Goal: Task Accomplishment & Management: Manage account settings

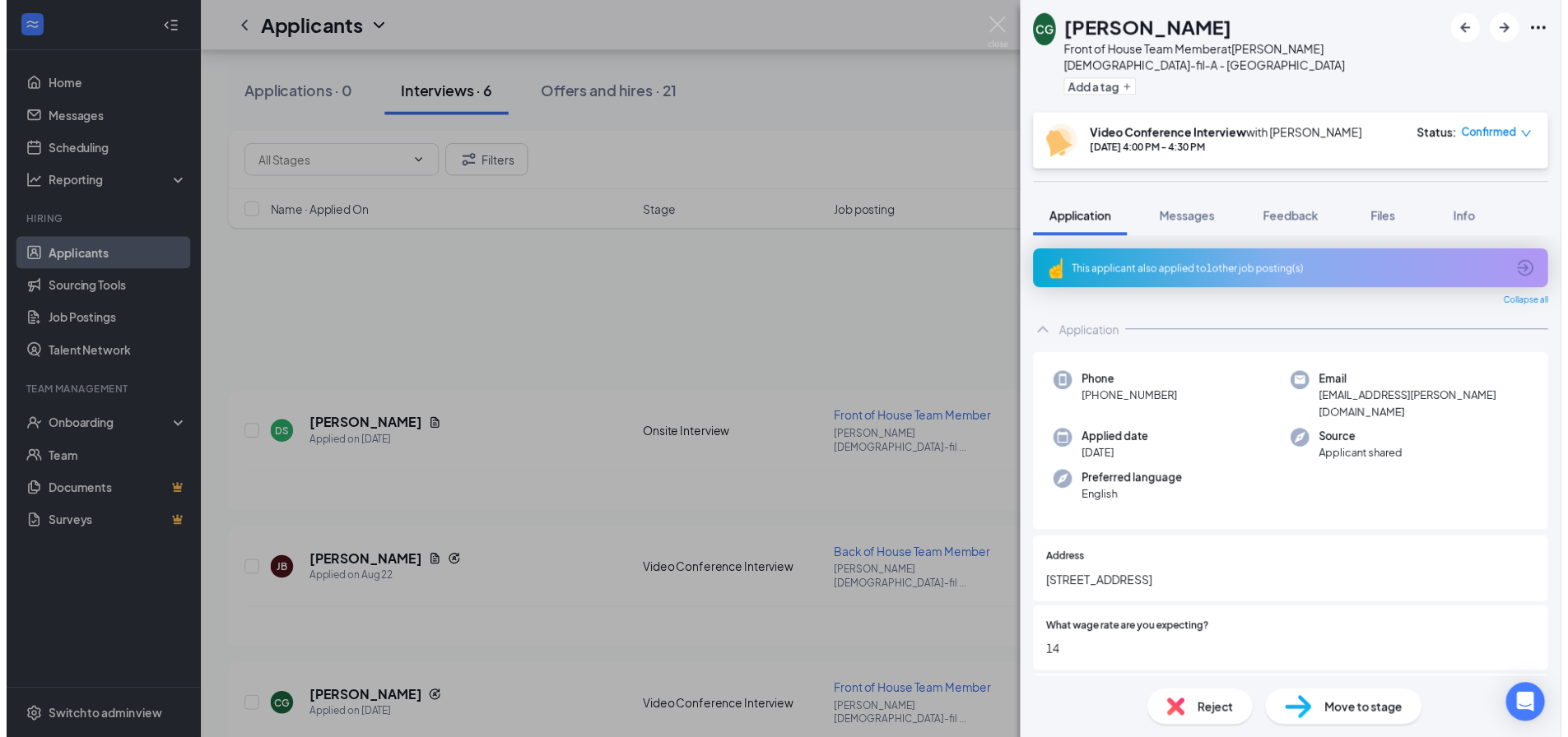
scroll to position [402, 0]
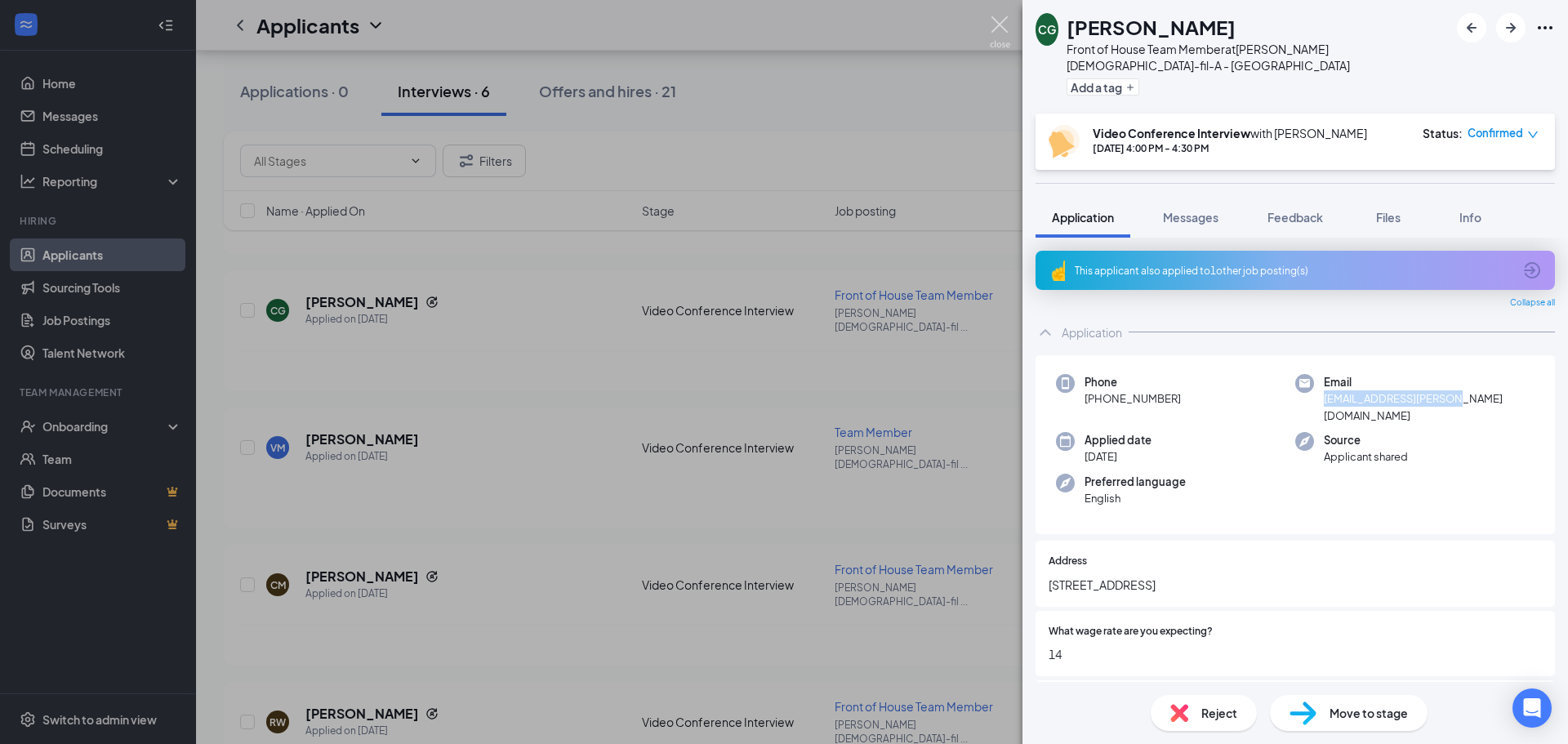
click at [998, 35] on img at bounding box center [999, 32] width 21 height 32
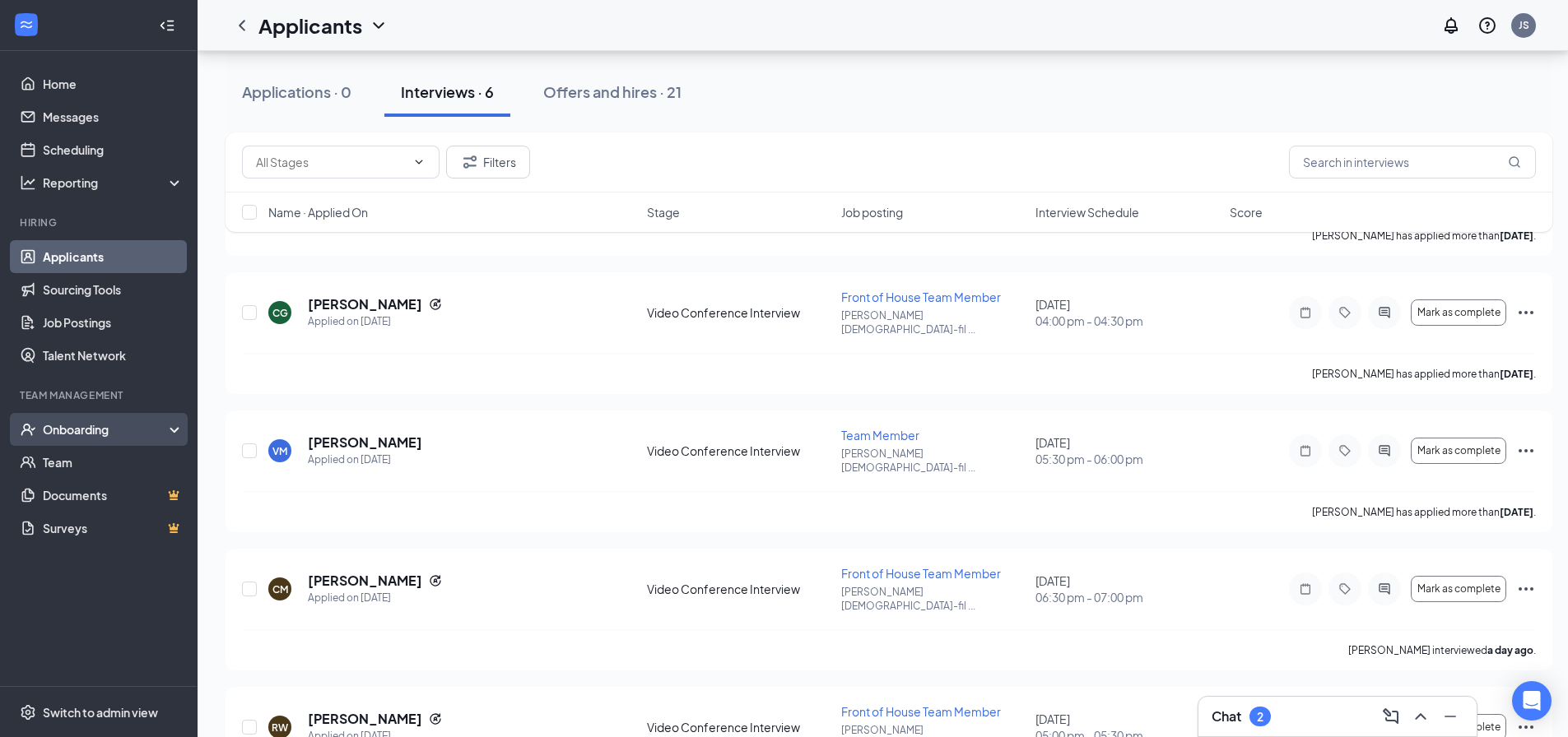
click at [88, 418] on div "Onboarding" at bounding box center [99, 429] width 197 height 33
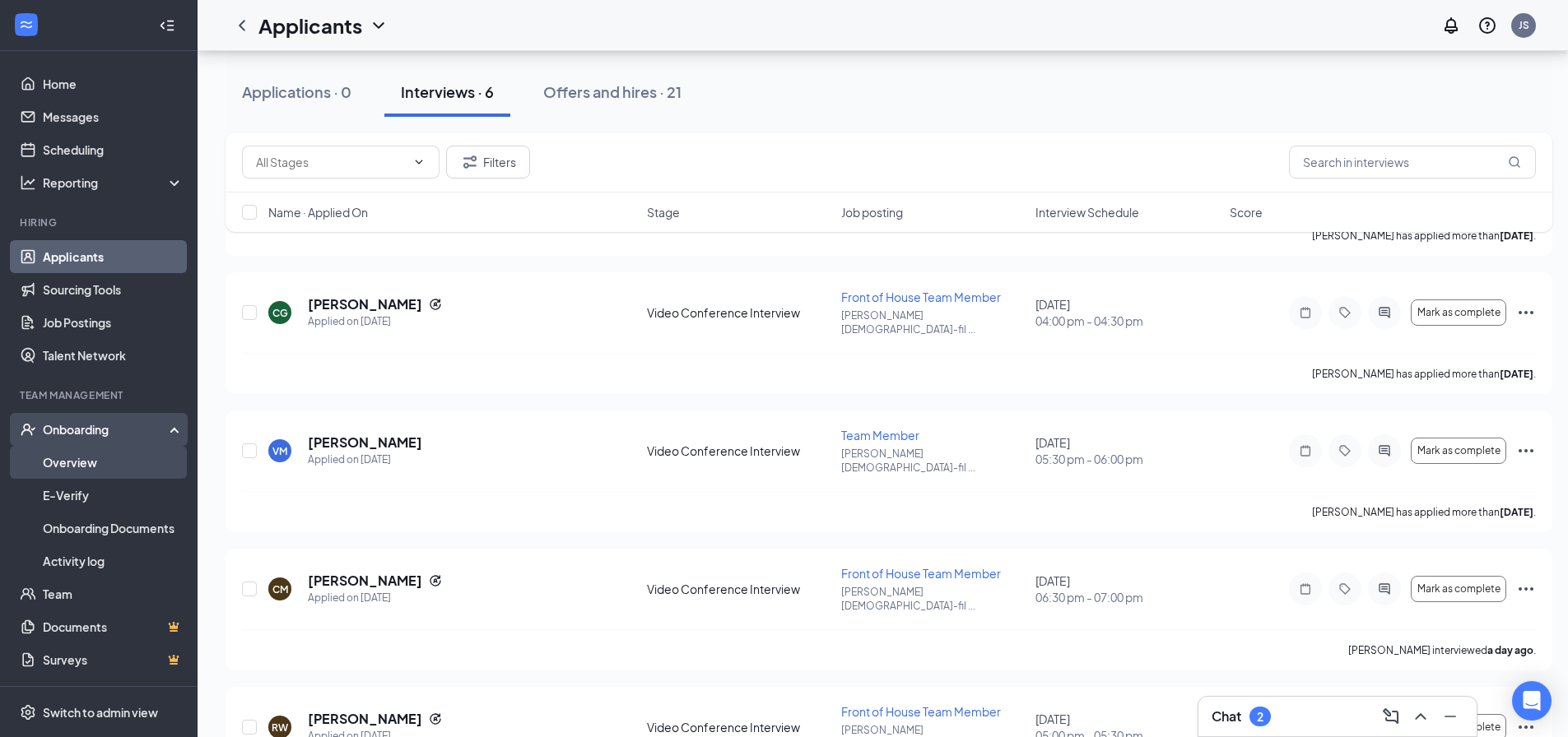
click at [101, 458] on link "Overview" at bounding box center [113, 462] width 141 height 33
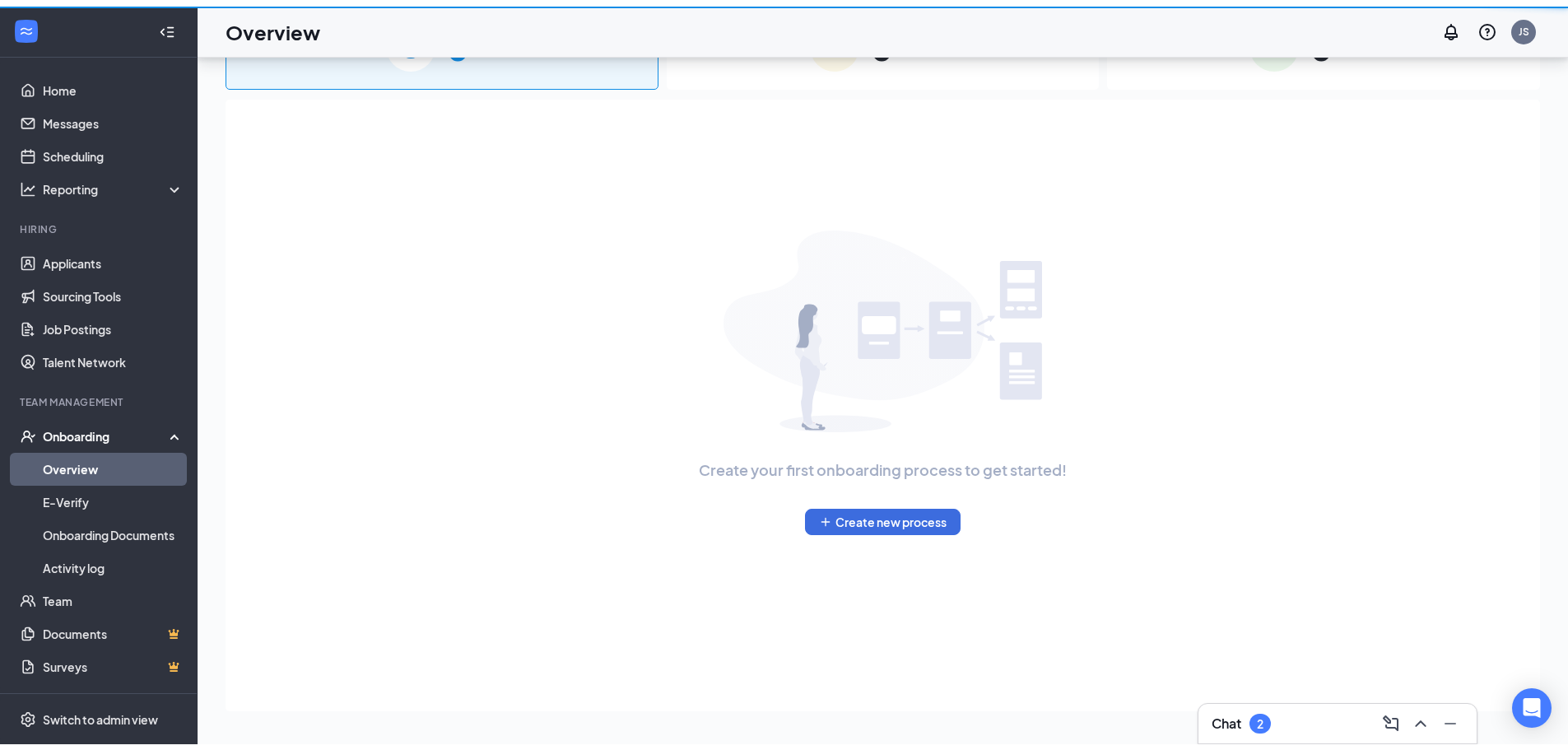
scroll to position [74, 0]
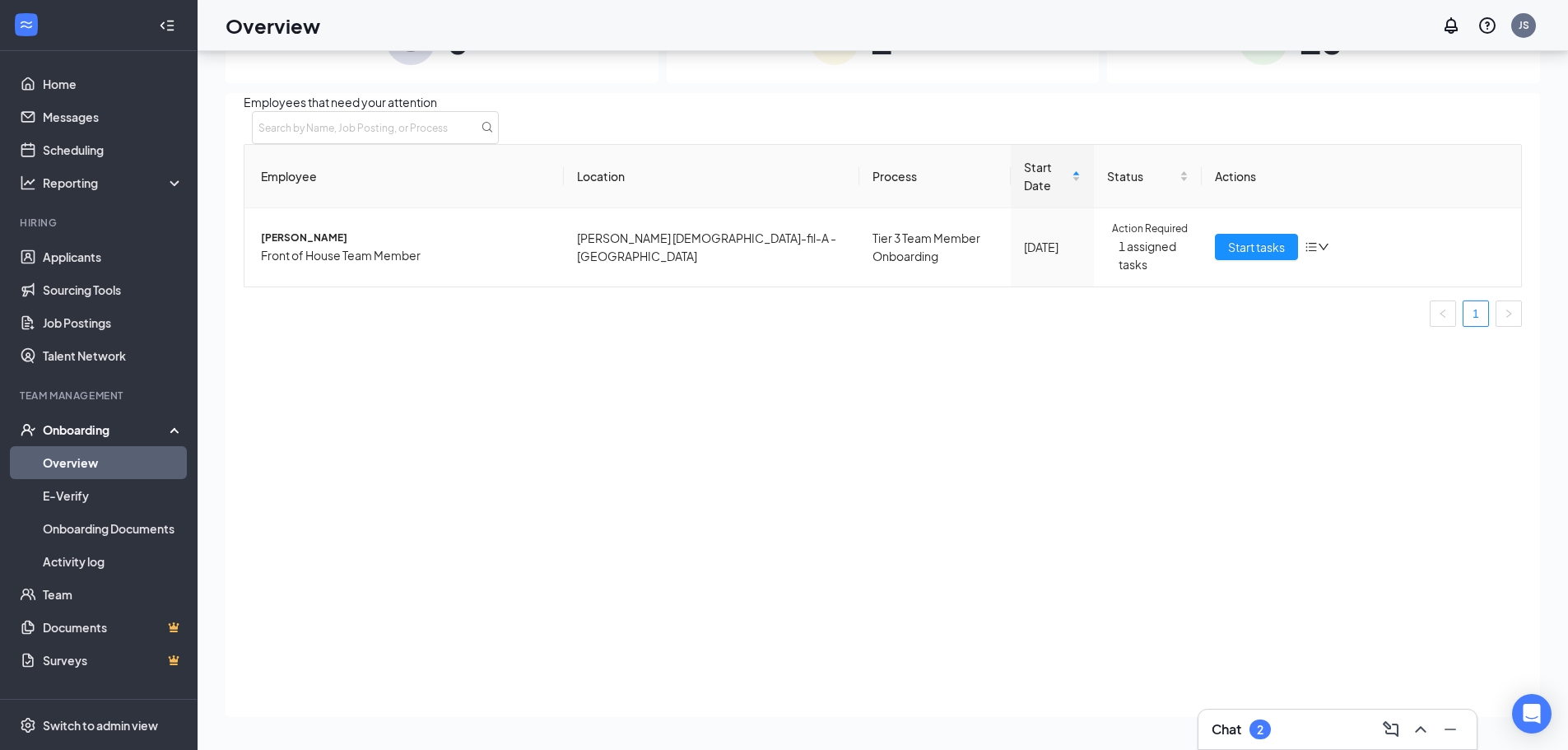
click at [82, 452] on link "Overview" at bounding box center [113, 462] width 141 height 33
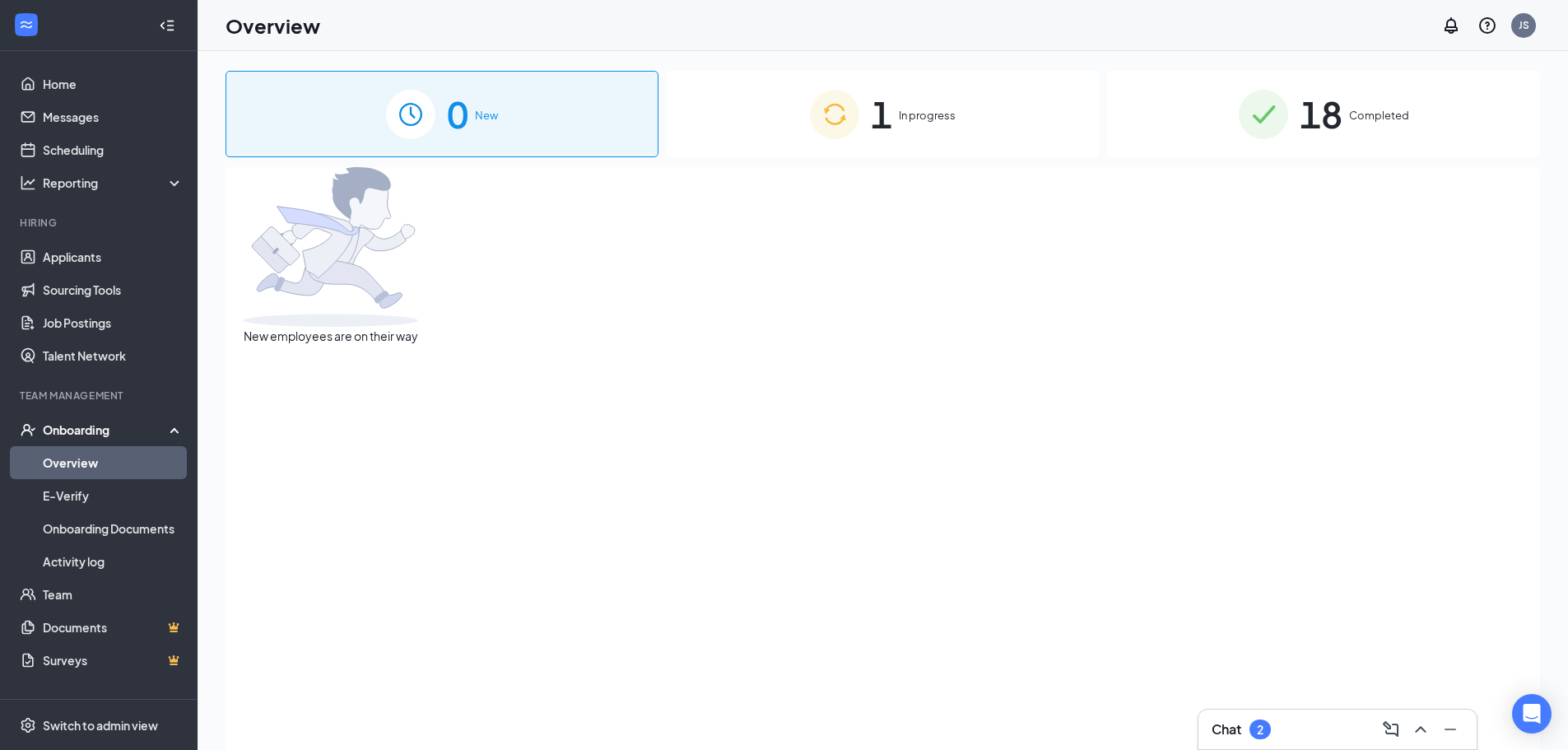
click at [1362, 80] on div "18 Completed" at bounding box center [1323, 114] width 433 height 86
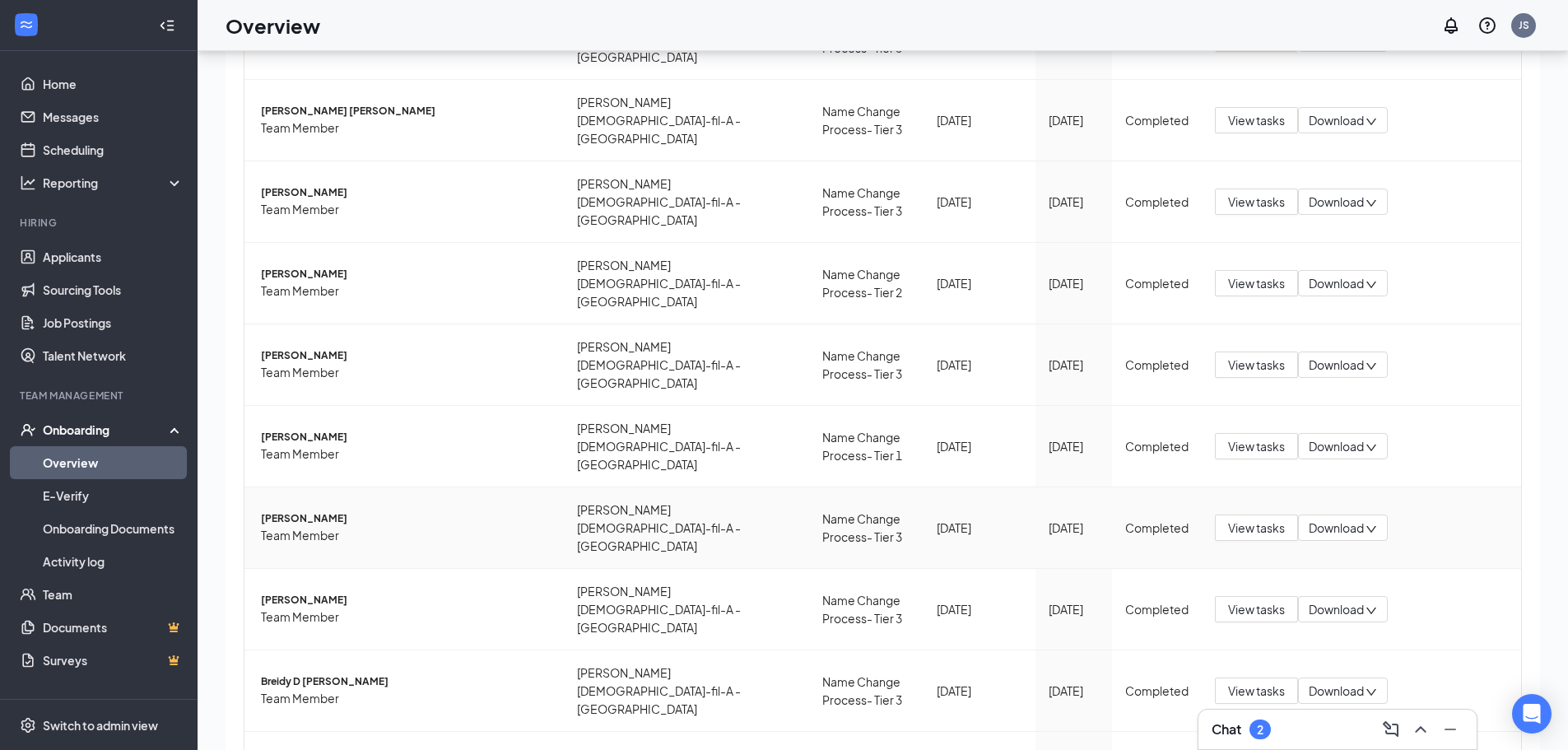
scroll to position [74, 0]
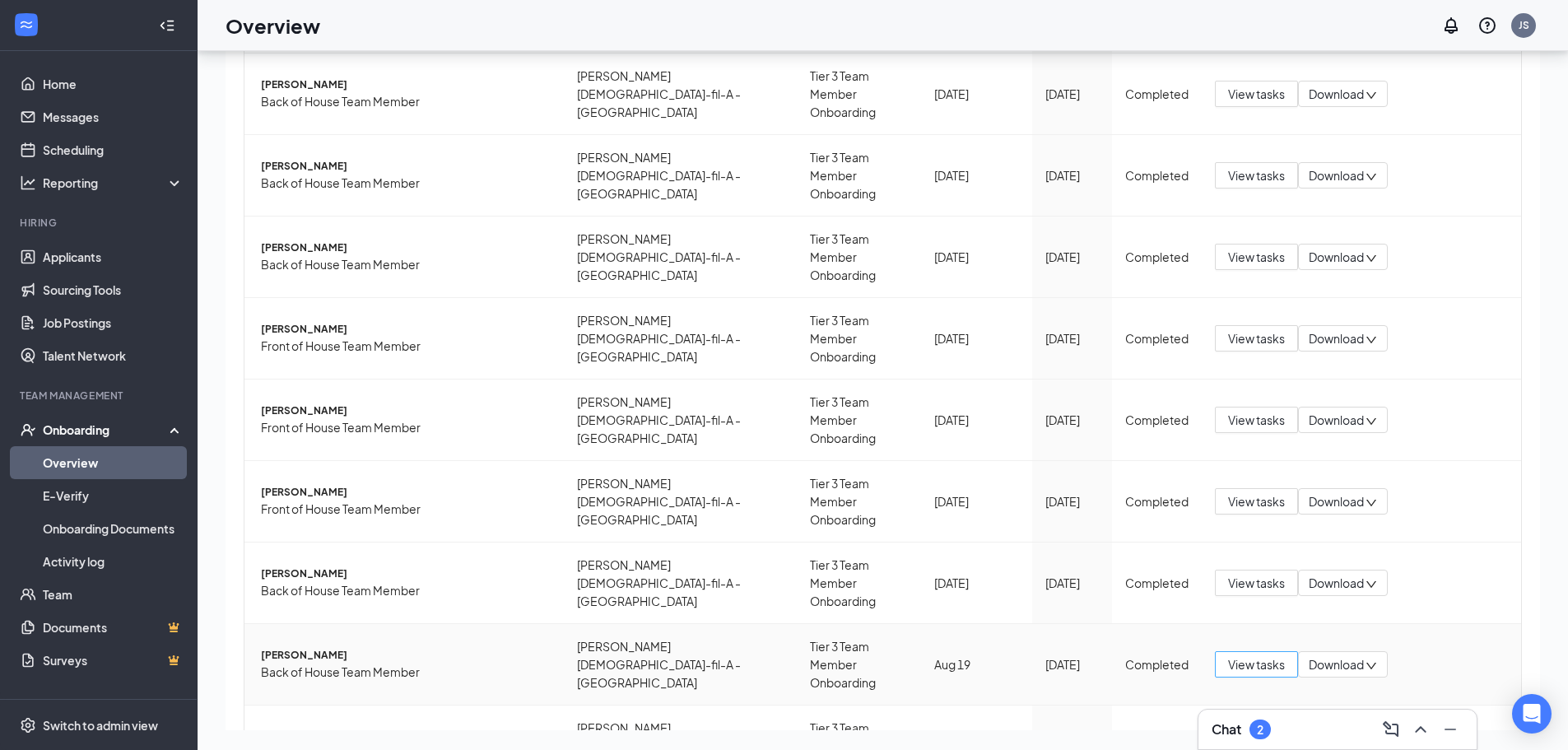
click at [1235, 655] on span "View tasks" at bounding box center [1257, 665] width 57 height 18
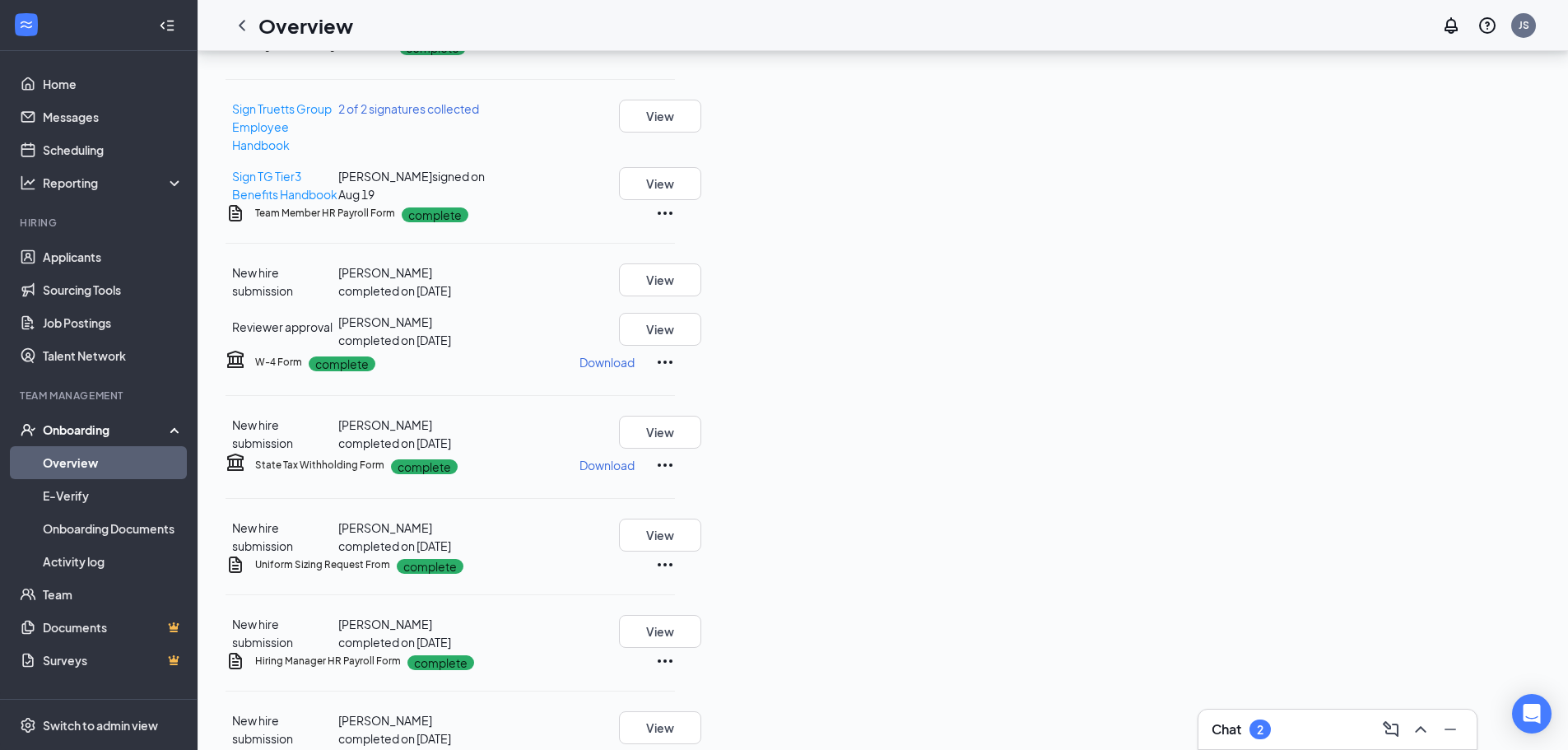
scroll to position [165, 0]
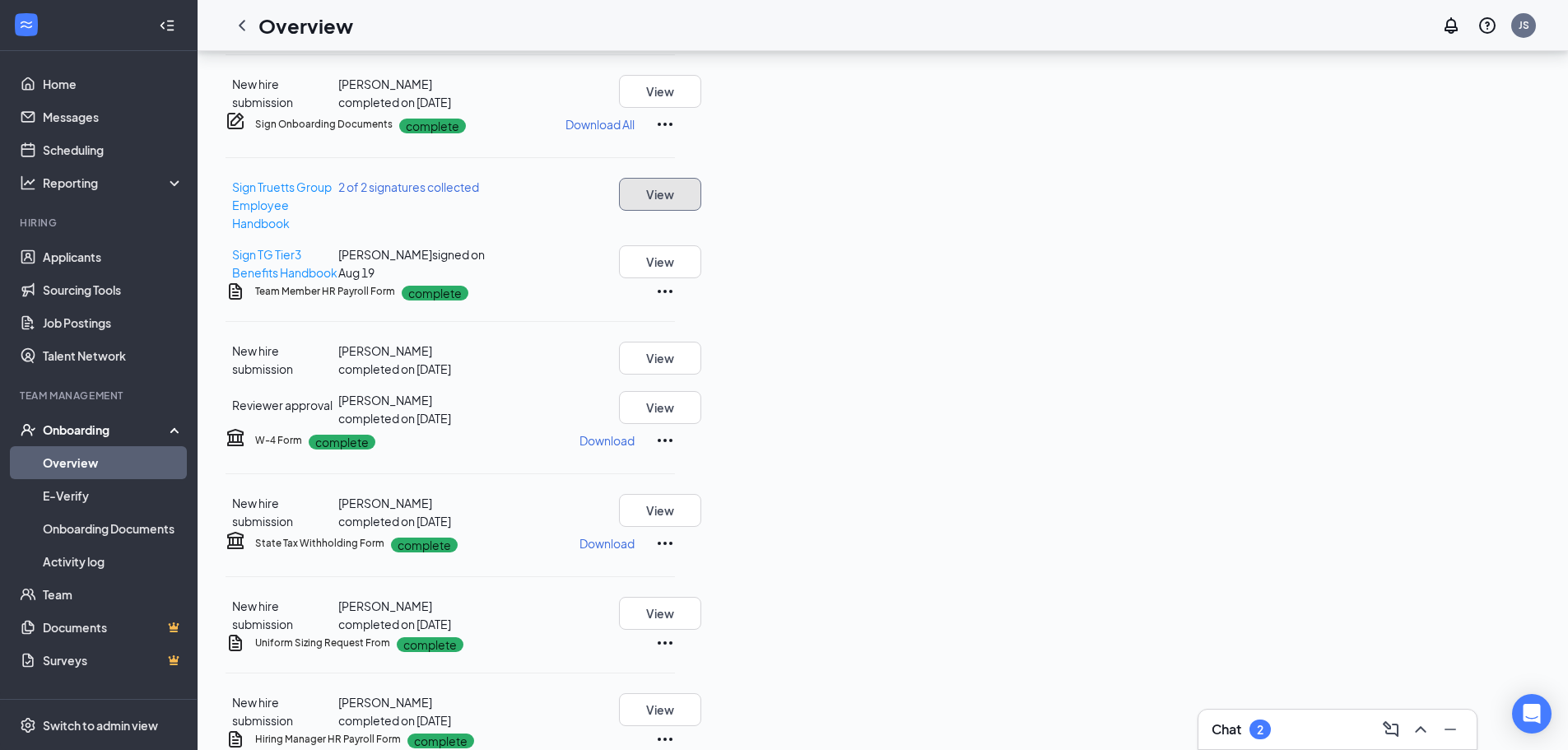
click at [701, 211] on button "View" at bounding box center [660, 193] width 82 height 33
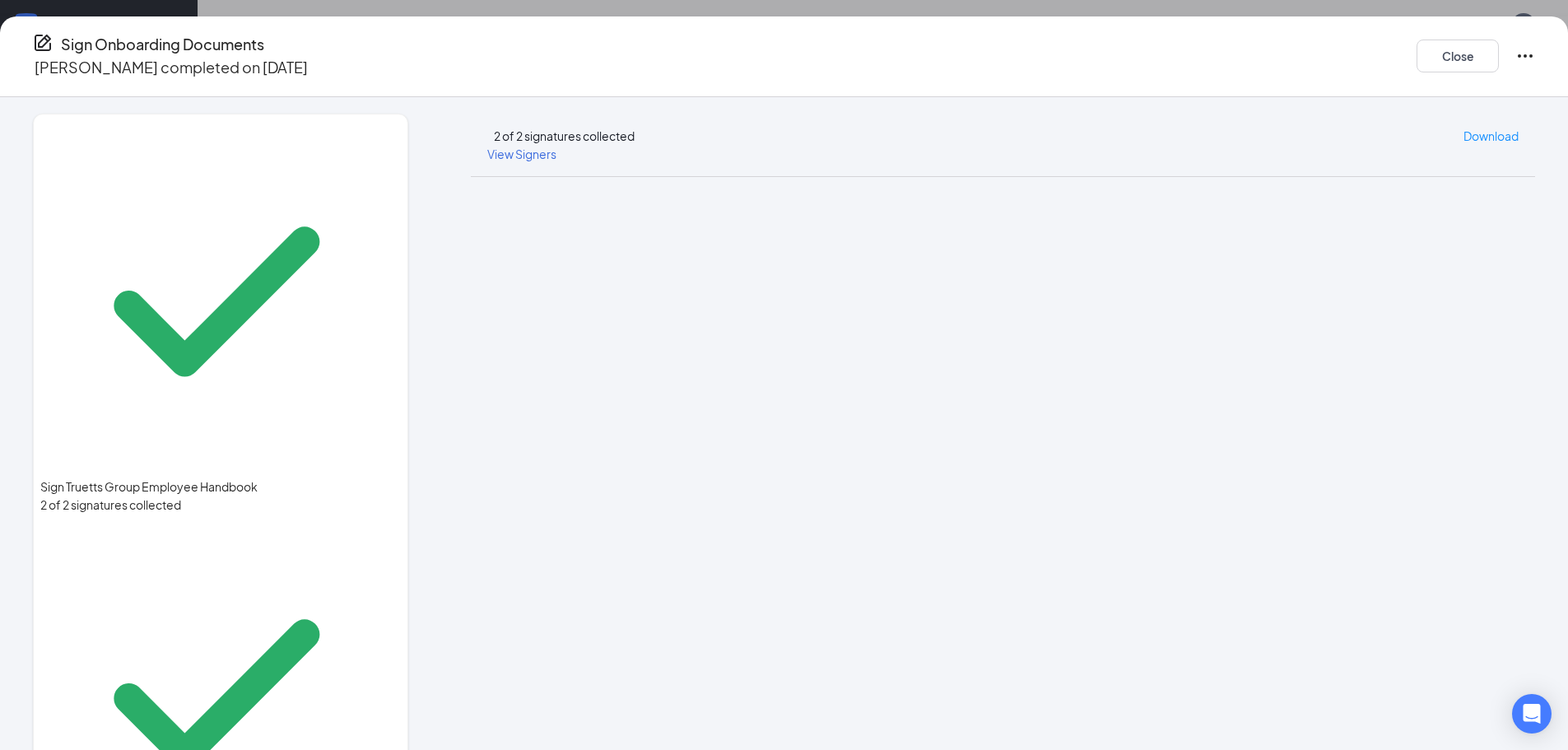
click at [715, 10] on div "Sign Onboarding Documents [PERSON_NAME] completed on [DATE] Close Sign Truetts …" at bounding box center [784, 375] width 1568 height 750
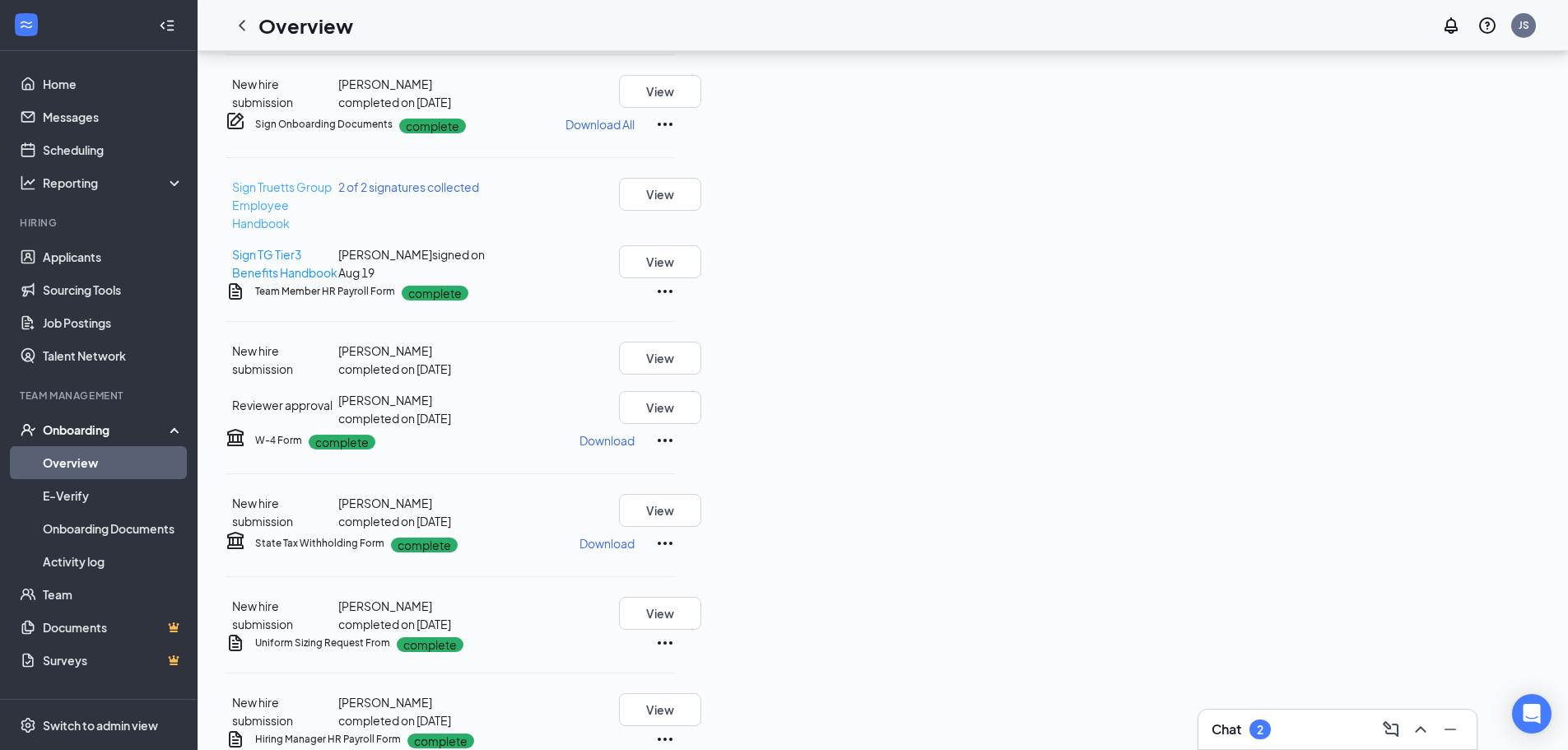
click at [331, 230] on span "Sign Truetts Group Employee Handbook" at bounding box center [281, 204] width 100 height 51
click at [254, 25] on div at bounding box center [242, 25] width 33 height 33
click at [237, 24] on icon "ChevronLeft" at bounding box center [242, 26] width 20 height 20
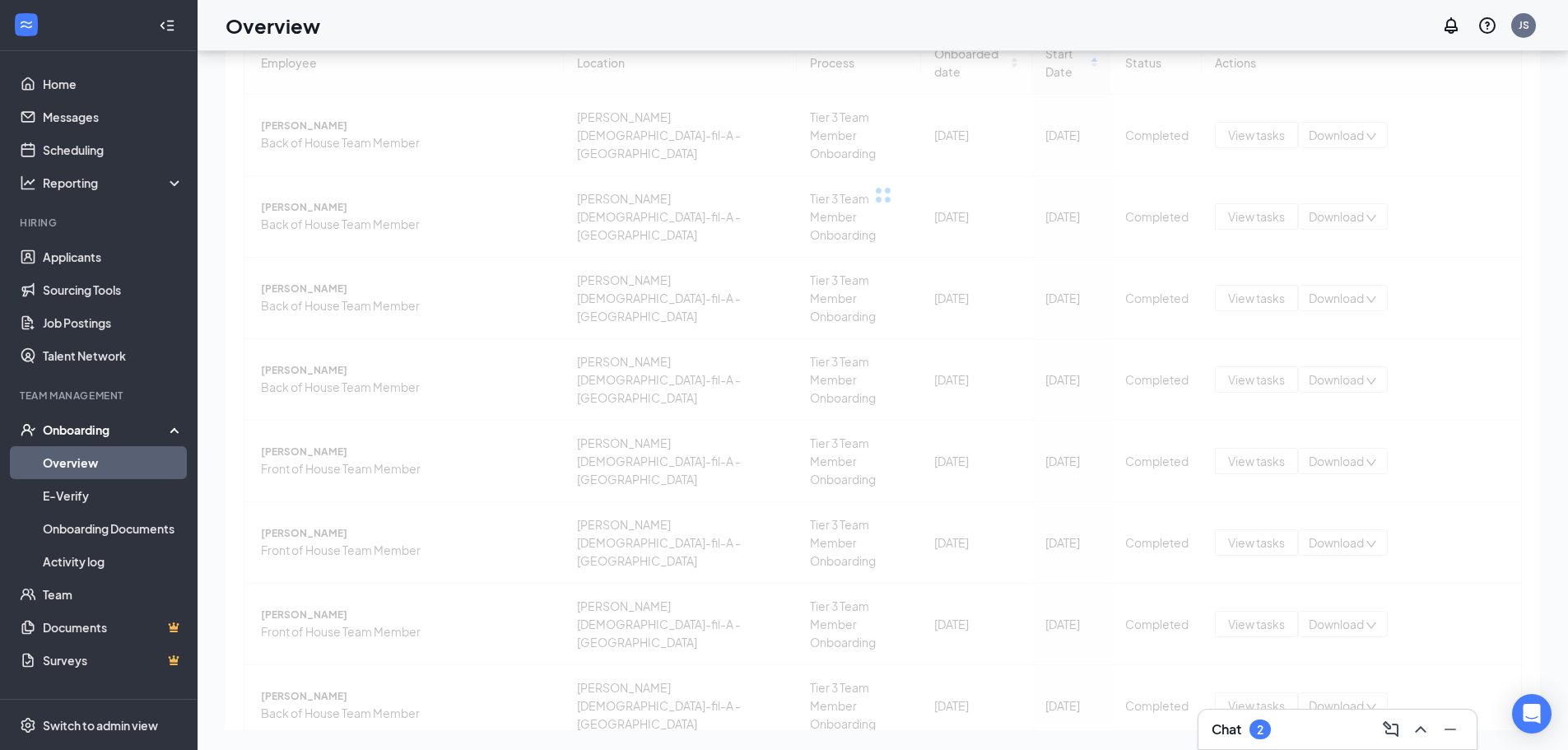
scroll to position [236, 0]
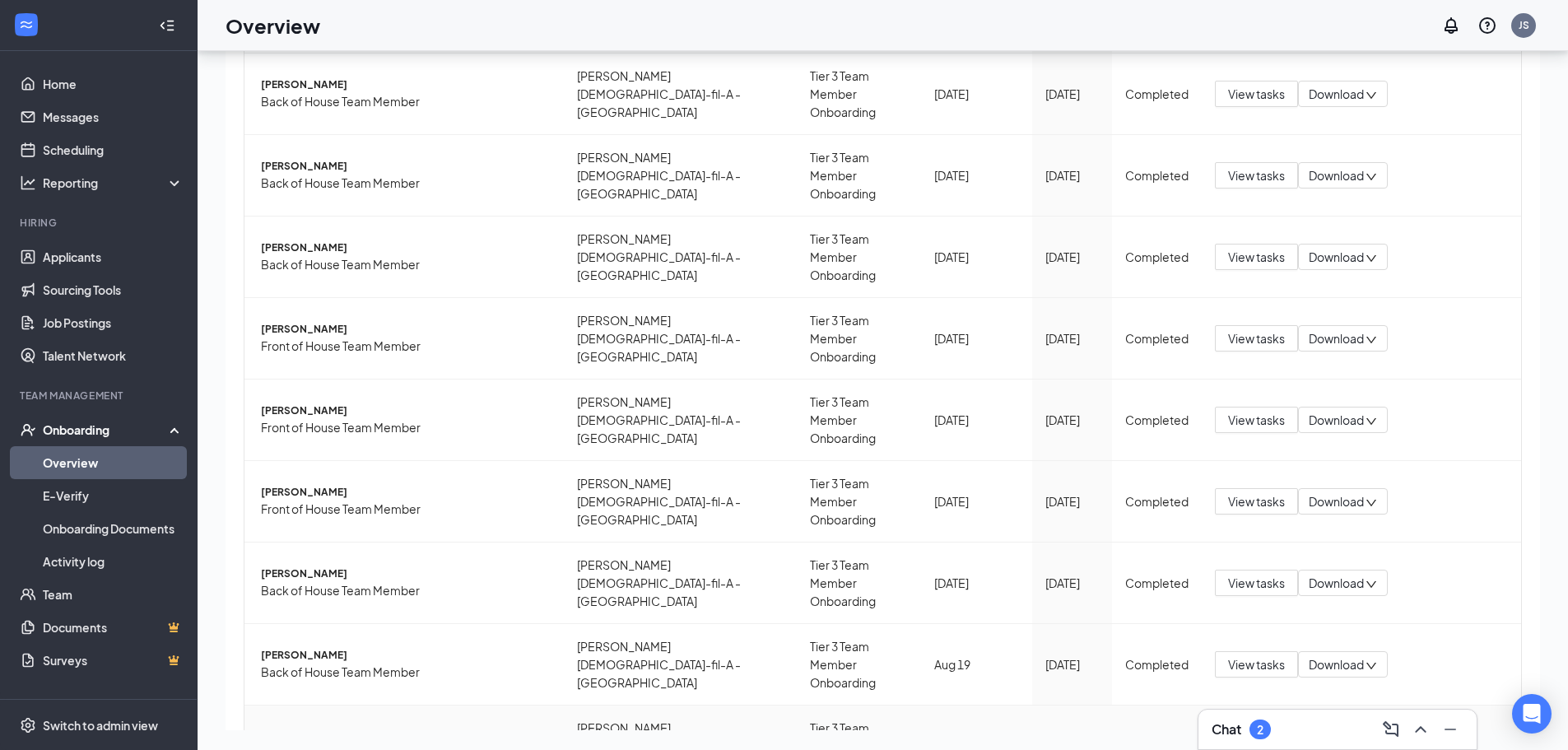
click at [1228, 737] on span "View tasks" at bounding box center [1257, 746] width 57 height 18
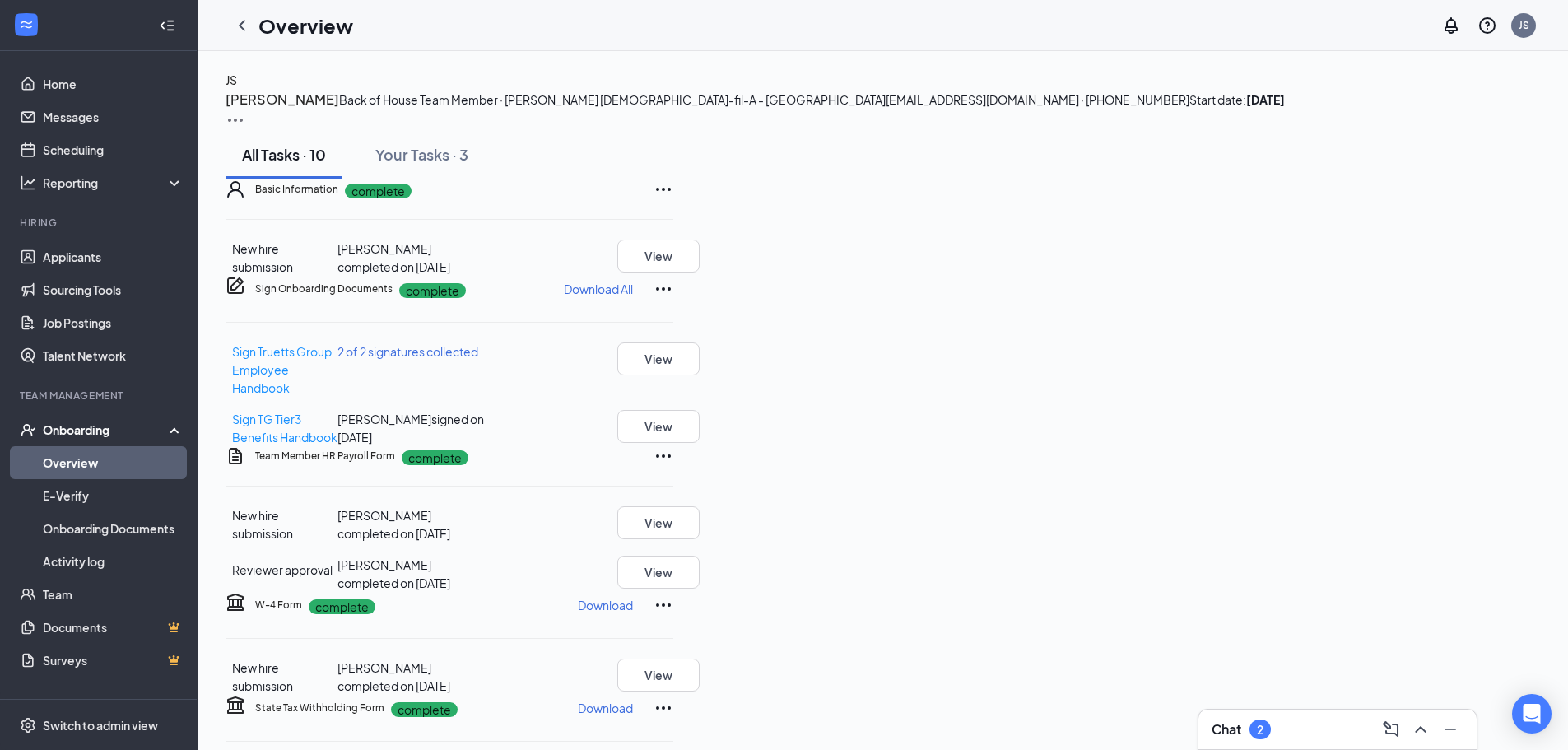
click at [1253, 725] on div "2" at bounding box center [1260, 730] width 22 height 20
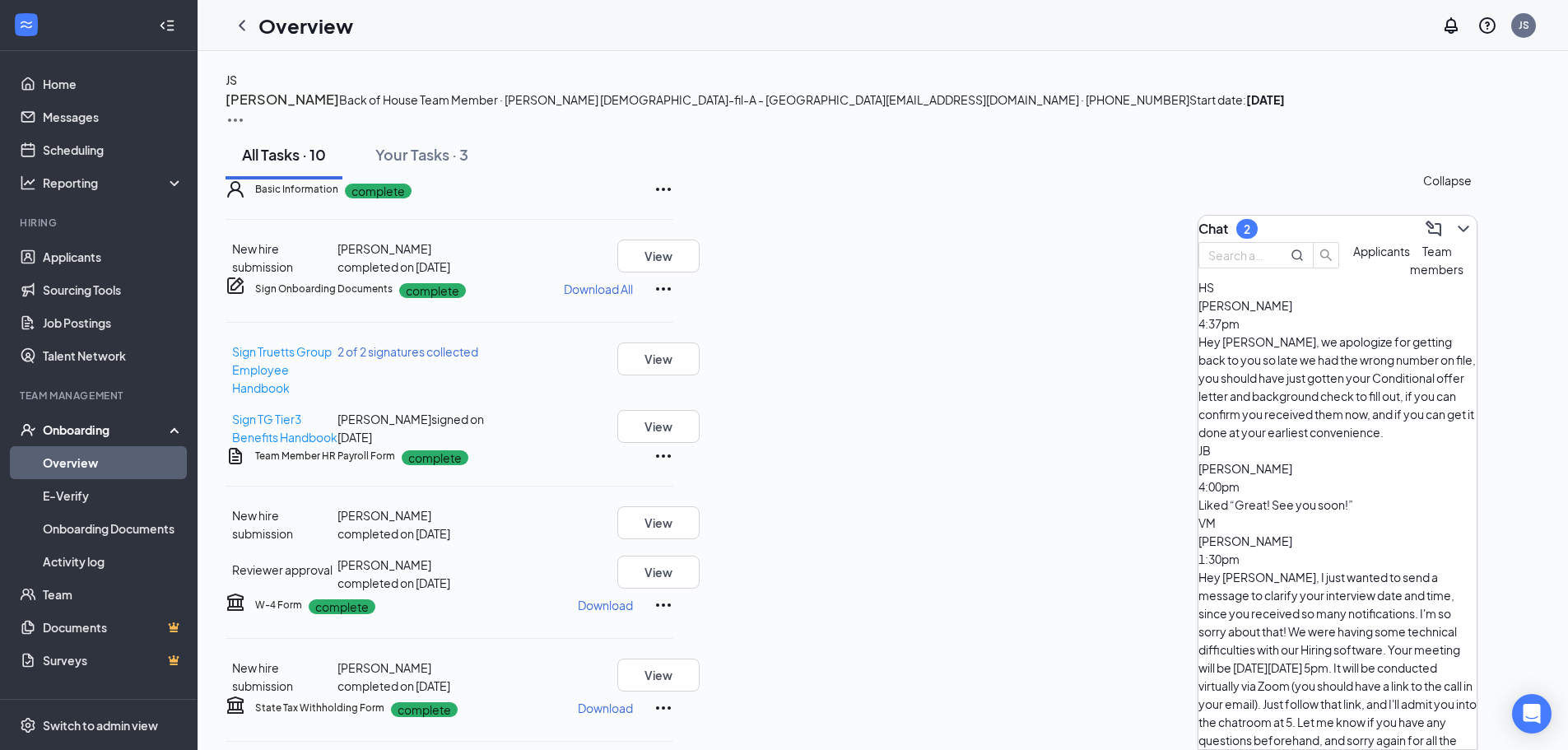
click at [1453, 219] on icon "ChevronDown" at bounding box center [1463, 229] width 20 height 20
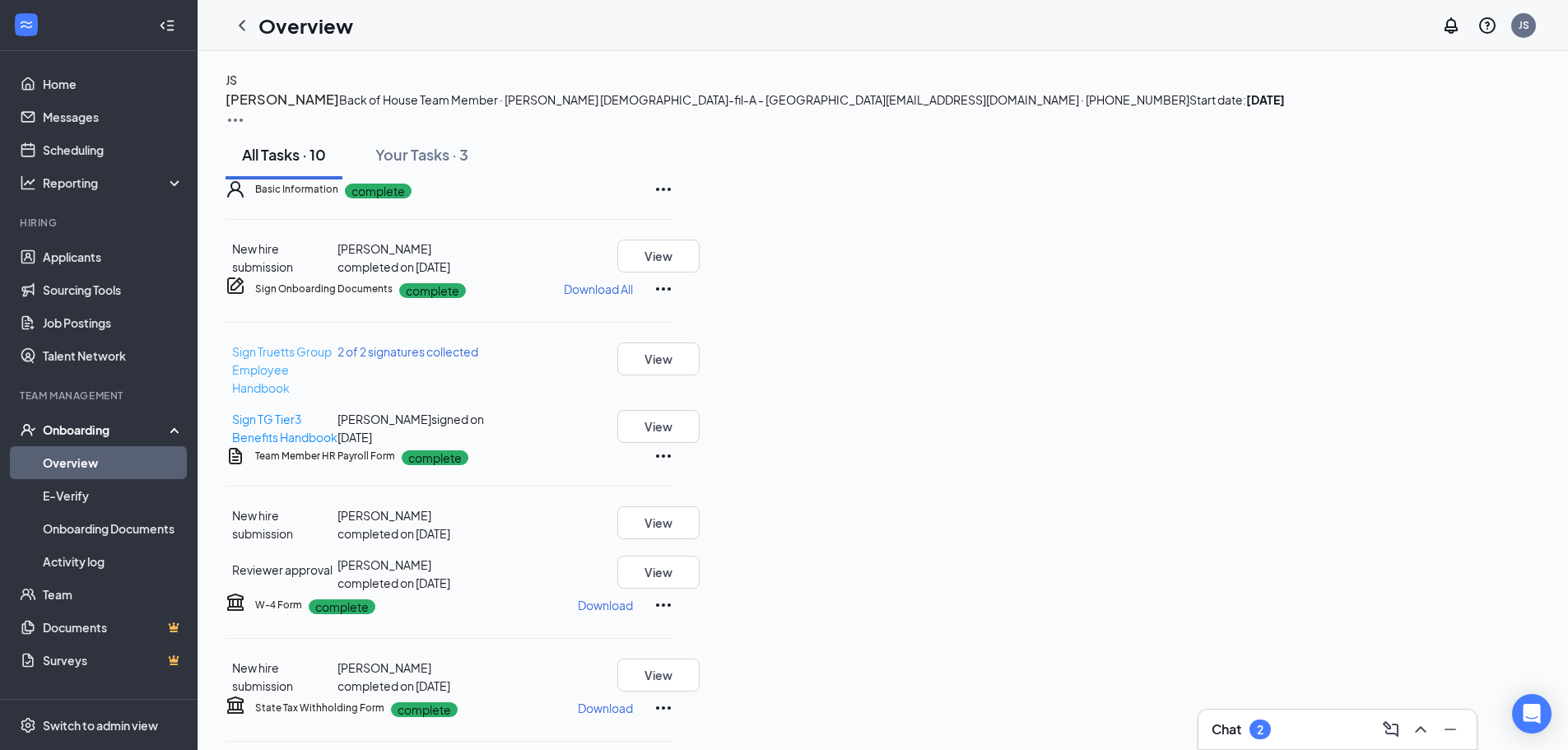
click at [331, 395] on span "Sign Truetts Group Employee Handbook" at bounding box center [281, 369] width 100 height 51
